Goal: Task Accomplishment & Management: Use online tool/utility

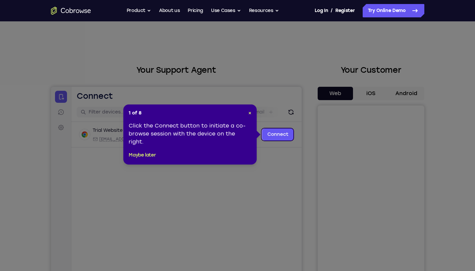
click at [379, 92] on icon at bounding box center [240, 135] width 480 height 271
click at [268, 136] on link "Connect" at bounding box center [278, 134] width 32 height 12
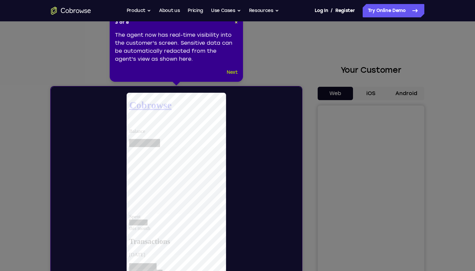
click at [231, 72] on button "Next" at bounding box center [232, 72] width 11 height 8
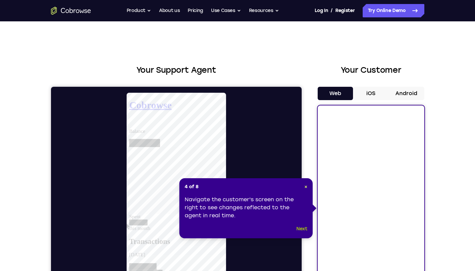
click at [303, 230] on button "Next" at bounding box center [301, 229] width 11 height 8
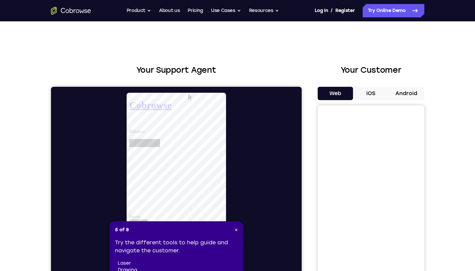
click at [371, 95] on button "iOS" at bounding box center [371, 93] width 36 height 13
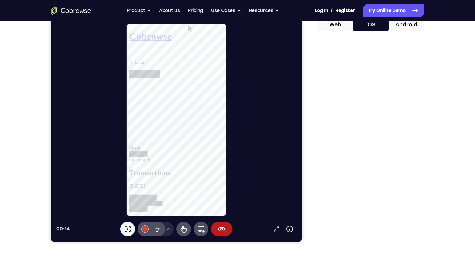
scroll to position [70, 0]
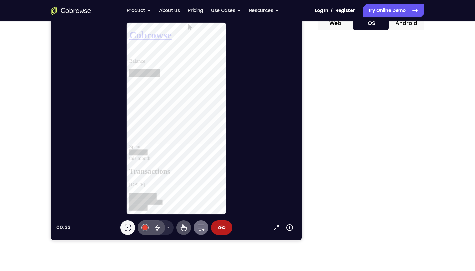
click at [200, 229] on icon at bounding box center [200, 227] width 7 height 7
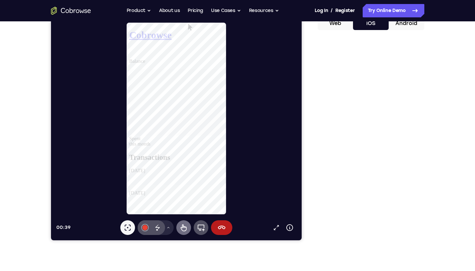
click at [179, 227] on button "Remote control" at bounding box center [183, 227] width 15 height 15
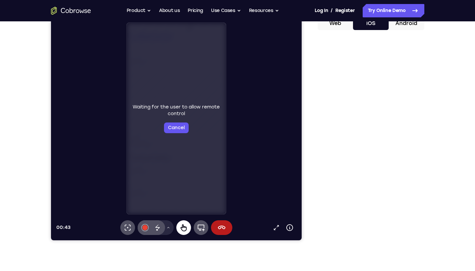
click at [182, 229] on icon at bounding box center [183, 227] width 6 height 7
click at [155, 49] on button "Cancel" at bounding box center [103, 46] width 101 height 6
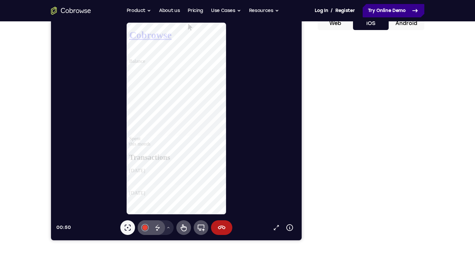
click at [384, 8] on link "Try Online Demo" at bounding box center [394, 10] width 62 height 13
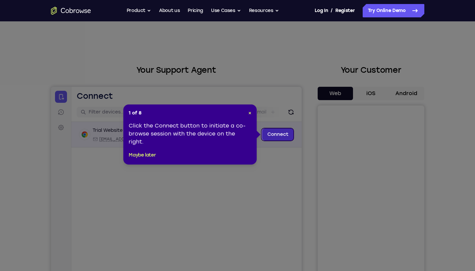
click at [270, 134] on link "Connect" at bounding box center [278, 134] width 32 height 12
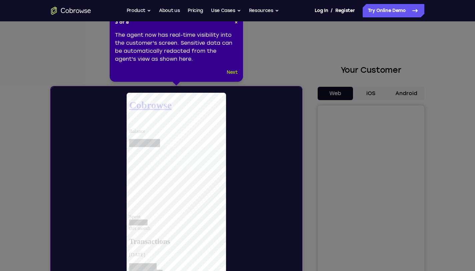
click at [231, 73] on button "Next" at bounding box center [232, 72] width 11 height 8
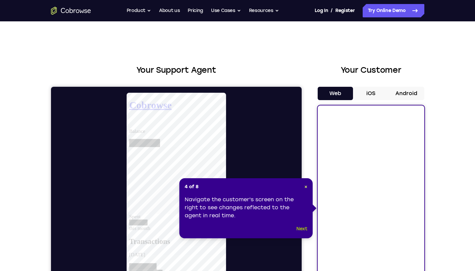
click at [301, 231] on button "Next" at bounding box center [301, 229] width 11 height 8
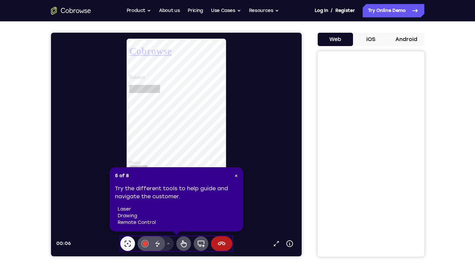
scroll to position [60, 0]
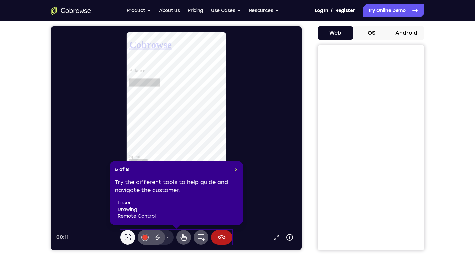
click at [175, 226] on div at bounding box center [176, 224] width 5 height 5
click at [183, 239] on icon at bounding box center [183, 237] width 8 height 8
click at [366, 34] on button "iOS" at bounding box center [371, 32] width 36 height 13
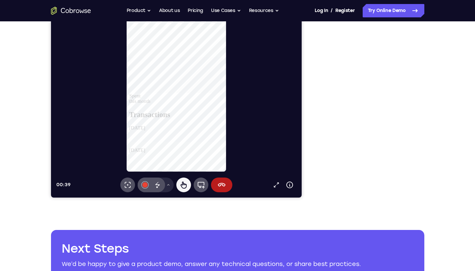
scroll to position [28, 0]
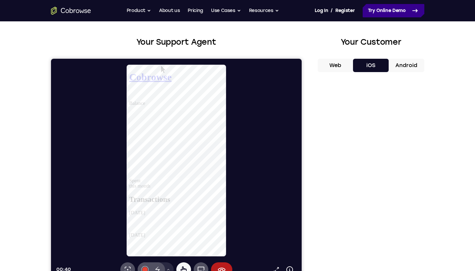
click at [378, 15] on link "Try Online Demo" at bounding box center [394, 10] width 62 height 13
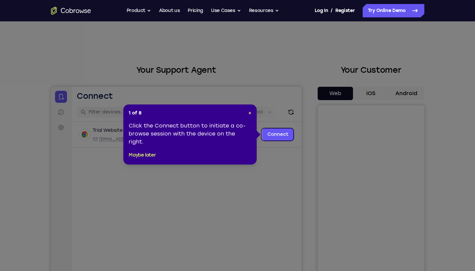
click at [371, 92] on icon at bounding box center [240, 135] width 480 height 271
click at [264, 181] on icon at bounding box center [240, 135] width 480 height 271
click at [248, 112] on span "×" at bounding box center [249, 113] width 3 height 6
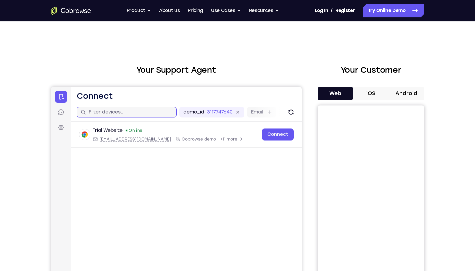
click at [133, 115] on input "text" at bounding box center [130, 112] width 84 height 7
click at [60, 98] on icon at bounding box center [60, 96] width 7 height 7
